Goal: Check status: Check status

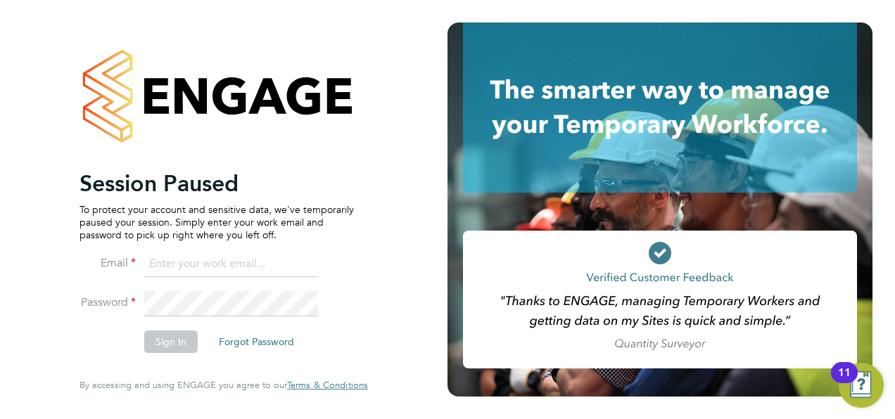
click at [170, 259] on input at bounding box center [231, 264] width 174 height 25
type input "ella.muse@manpower.co.uk"
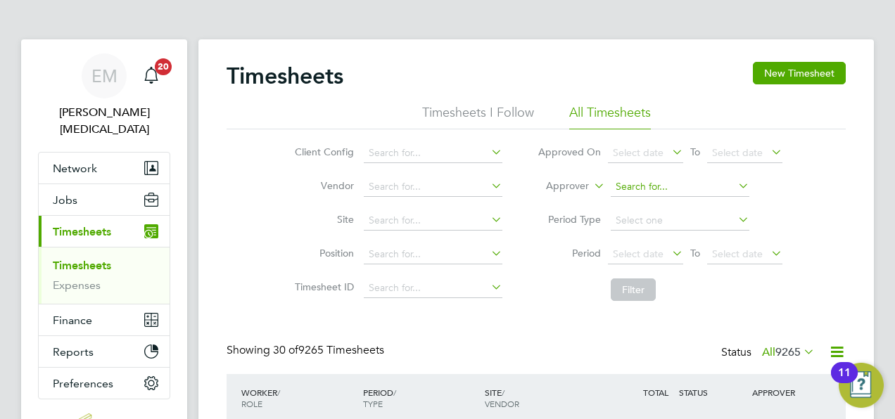
click at [632, 187] on input at bounding box center [680, 187] width 139 height 20
click at [641, 208] on li "Kirsty Coll ins" at bounding box center [679, 205] width 139 height 19
type input "[PERSON_NAME]"
click at [632, 285] on button "Filter" at bounding box center [633, 290] width 45 height 23
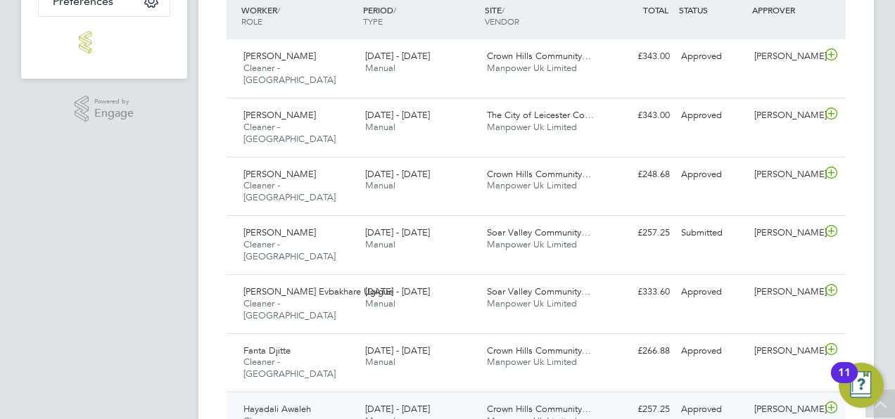
click at [326, 398] on div "Hayadali Awaleh Cleaner - [GEOGRAPHIC_DATA] [DATE] - [DATE]" at bounding box center [299, 421] width 122 height 47
click at [288, 340] on div "Fanta Djitte Cleaner - [GEOGRAPHIC_DATA] [DATE] - [DATE]" at bounding box center [299, 363] width 122 height 47
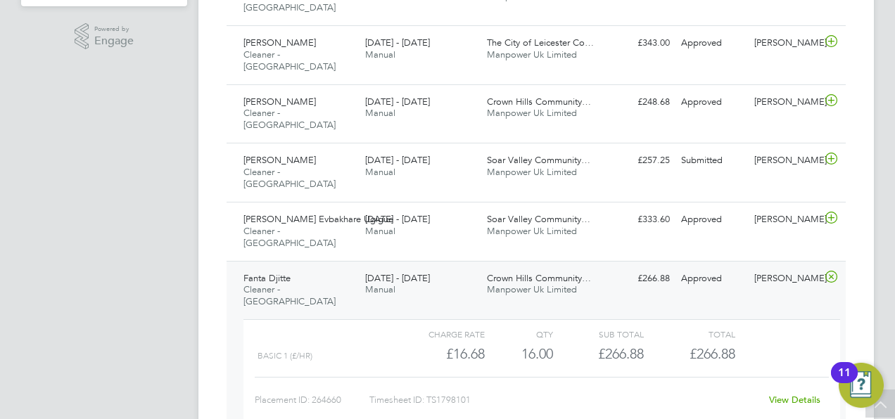
scroll to position [458, 0]
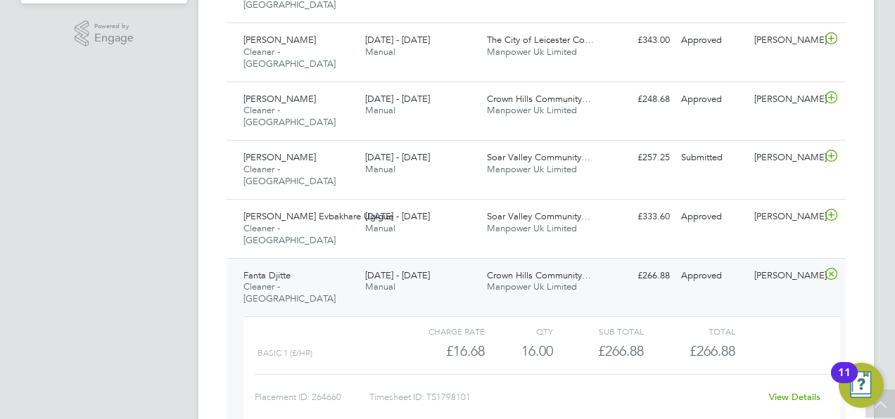
click at [792, 391] on link "View Details" at bounding box center [794, 397] width 51 height 12
click at [322, 205] on div "Stella Evbakhare Ugigue Cleaner - [GEOGRAPHIC_DATA] [DATE] - [DATE]" at bounding box center [299, 228] width 122 height 47
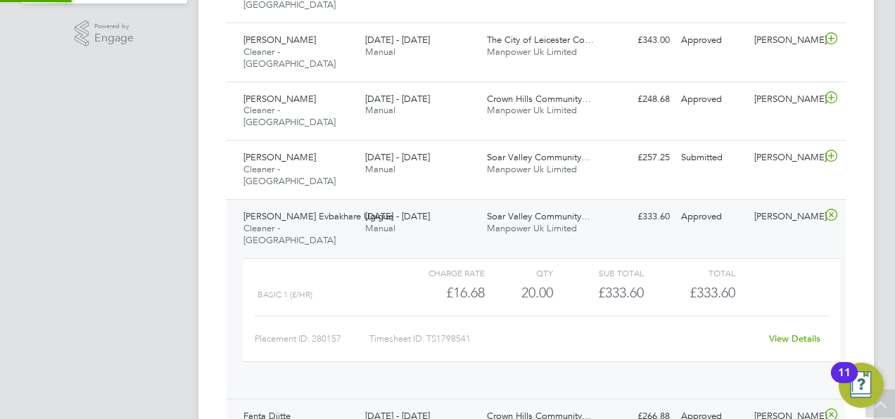
scroll to position [24, 137]
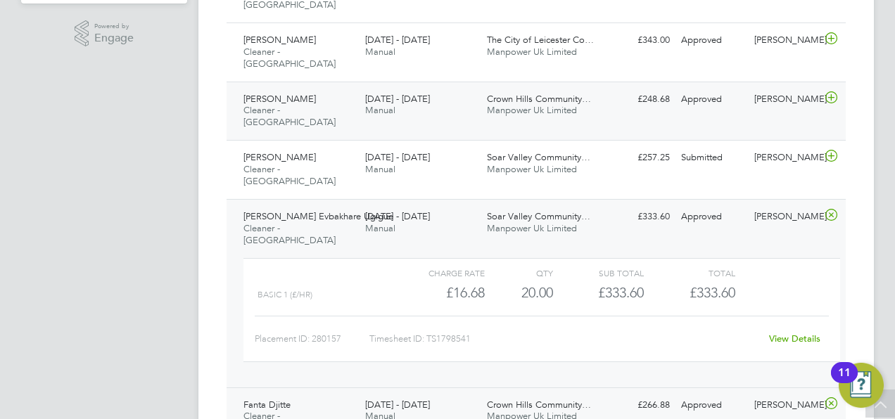
click at [321, 88] on div "[PERSON_NAME] Cleaner - [GEOGRAPHIC_DATA] [DATE] - [DATE]" at bounding box center [299, 111] width 122 height 47
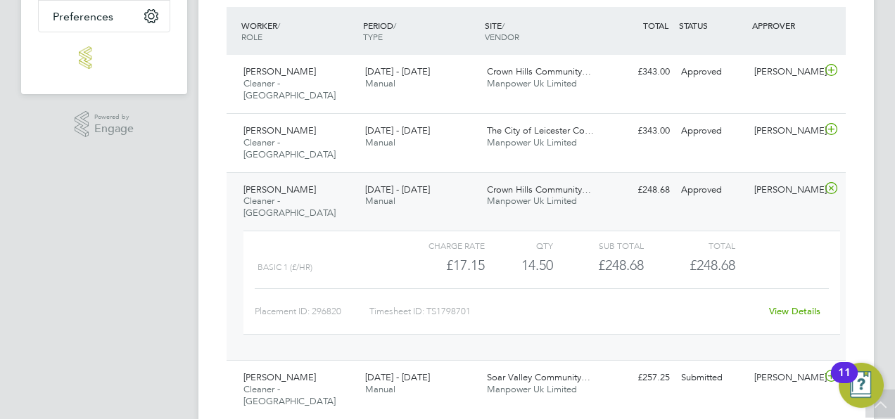
scroll to position [366, 0]
click at [378, 125] on span "[DATE] - [DATE]" at bounding box center [397, 131] width 65 height 12
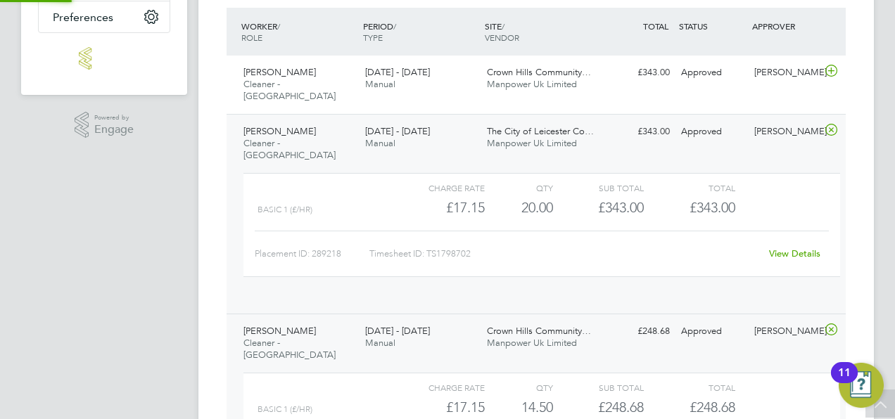
scroll to position [24, 137]
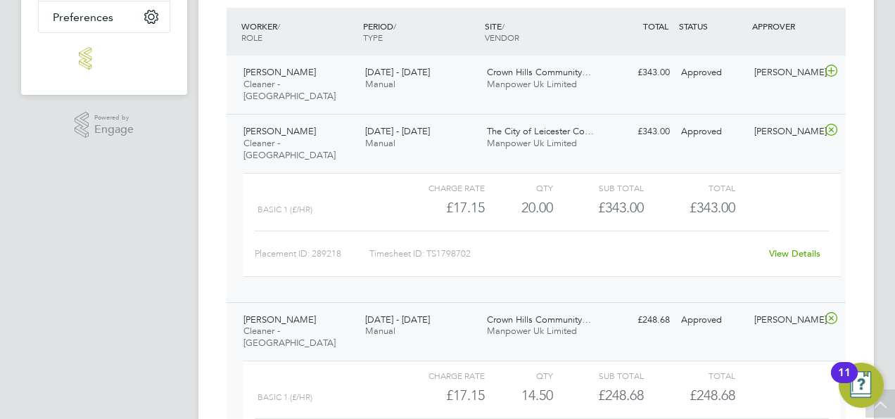
click at [526, 66] on span "Crown Hills Community…" at bounding box center [539, 72] width 104 height 12
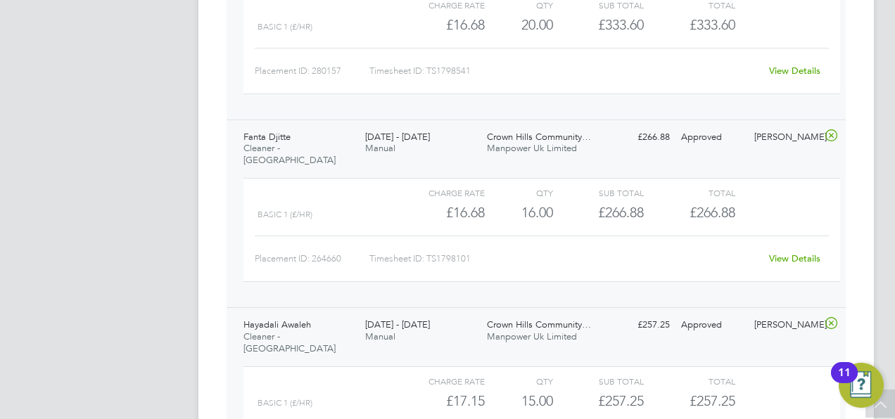
scroll to position [1115, 0]
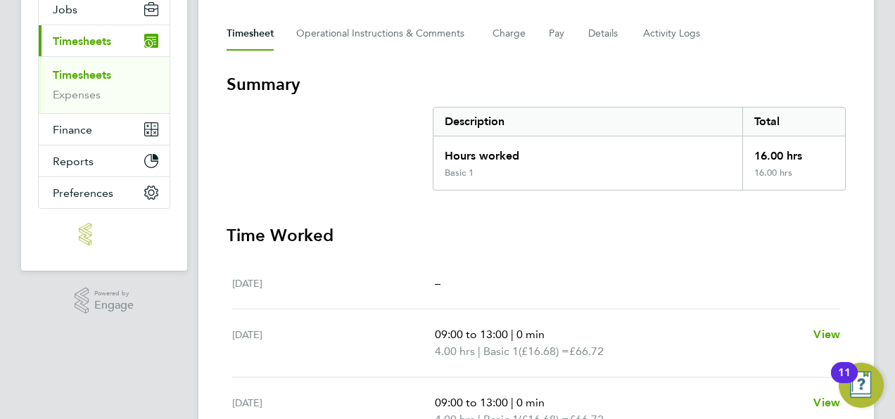
scroll to position [190, 0]
click at [497, 34] on button "Charge" at bounding box center [509, 35] width 34 height 34
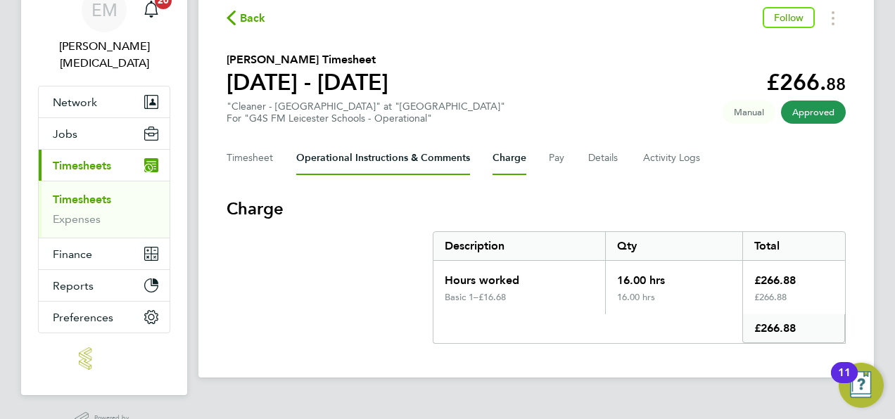
scroll to position [84, 0]
